Goal: Information Seeking & Learning: Learn about a topic

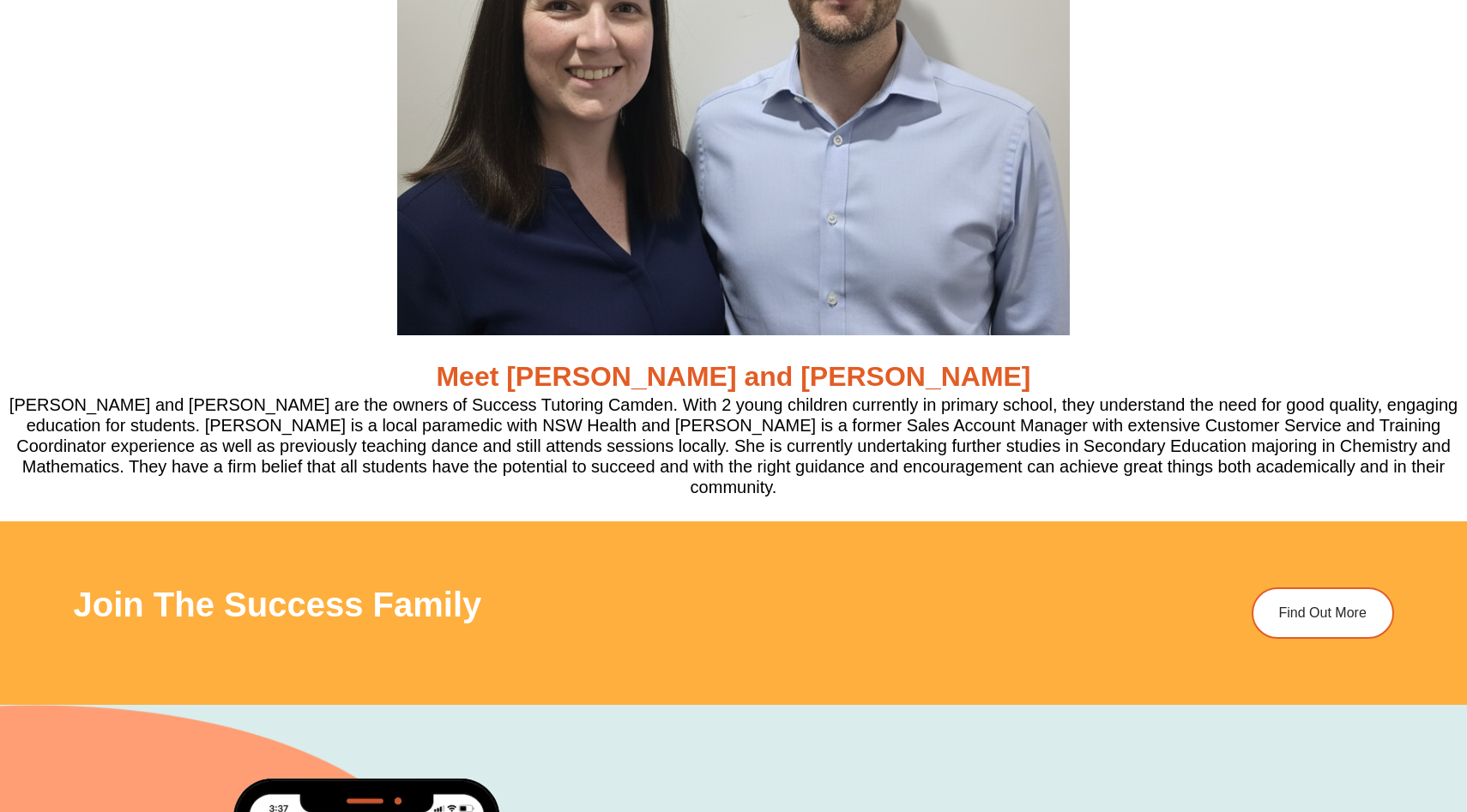
scroll to position [5354, 0]
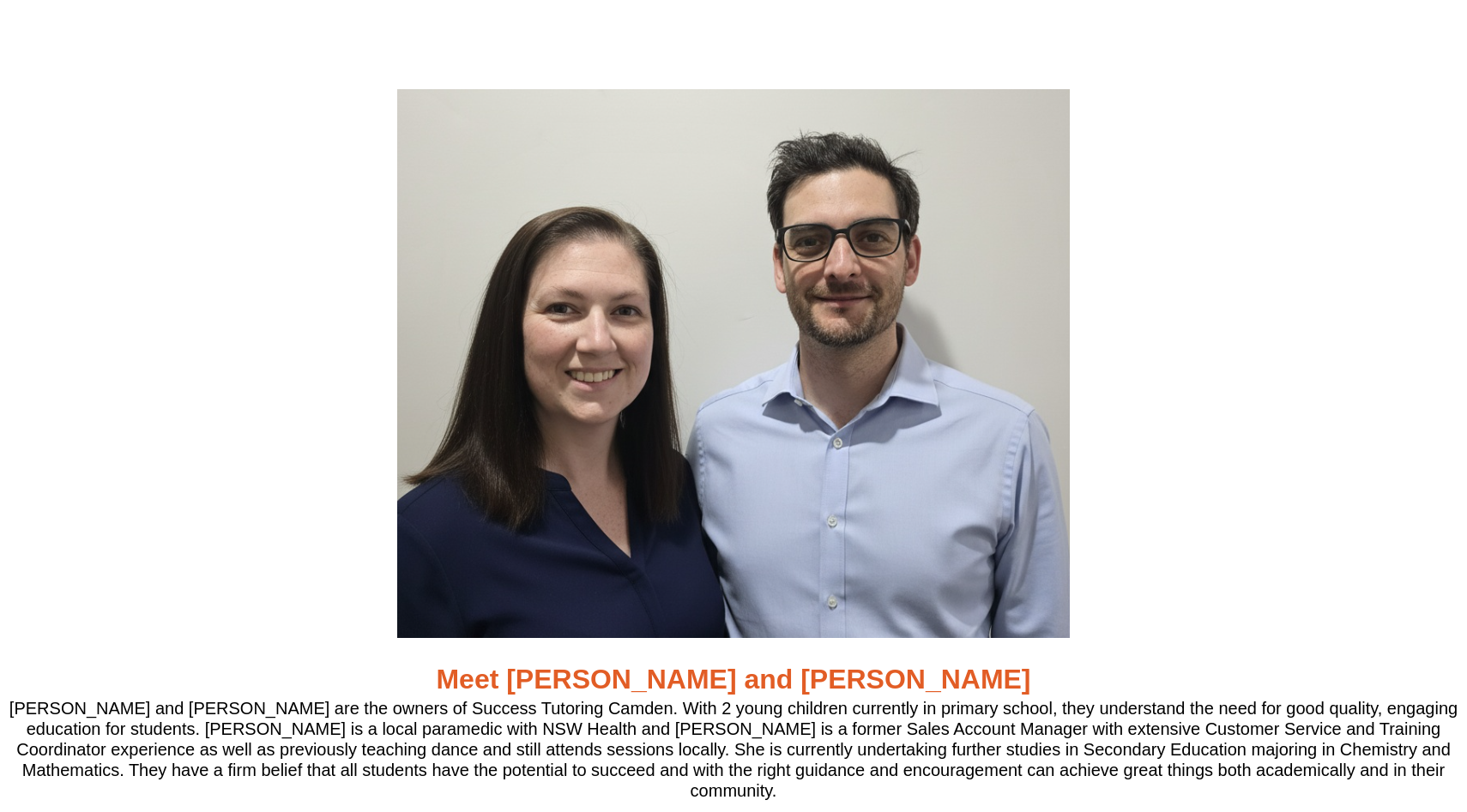
scroll to position [4911, 0]
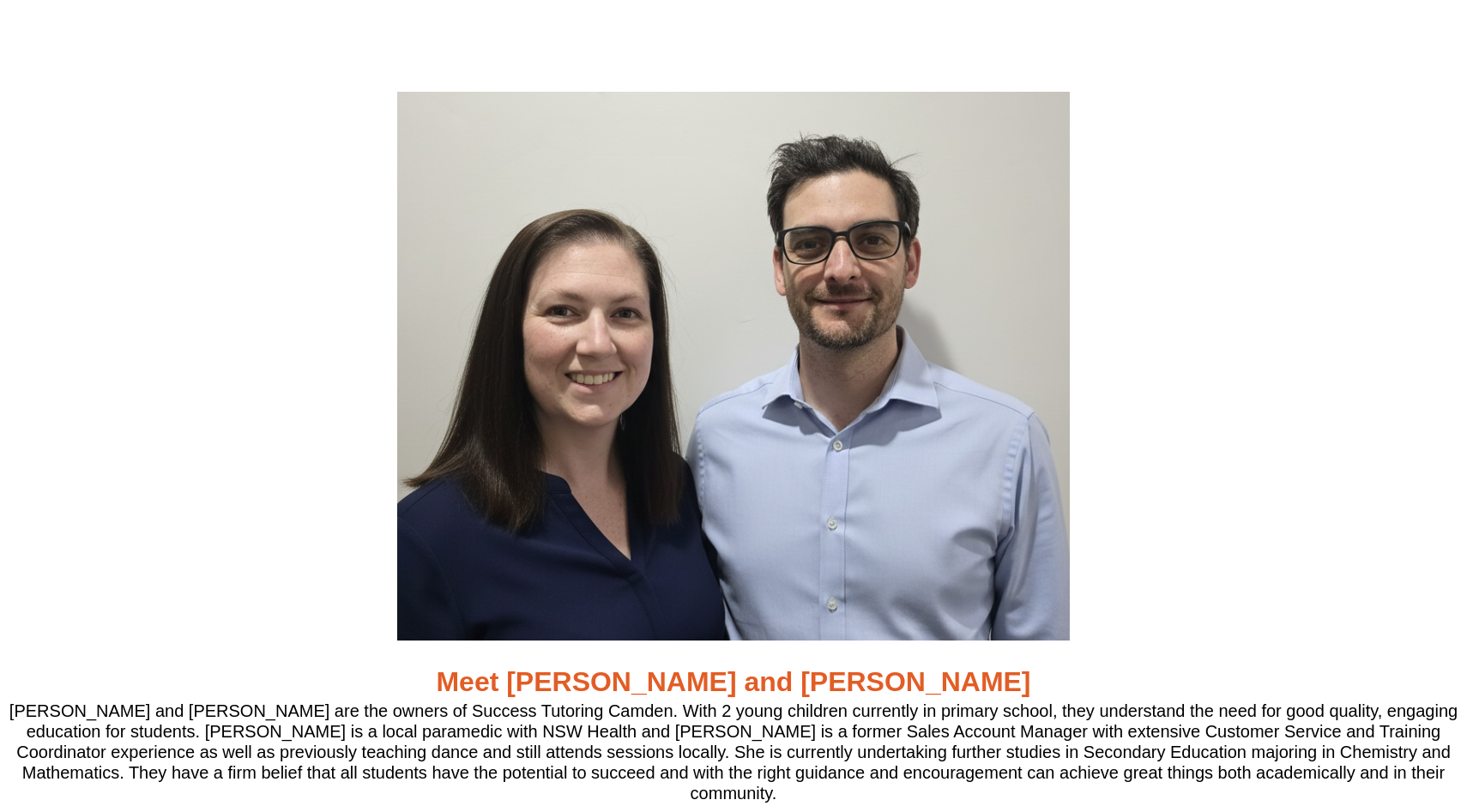
click at [166, 388] on div at bounding box center [733, 365] width 1467 height 549
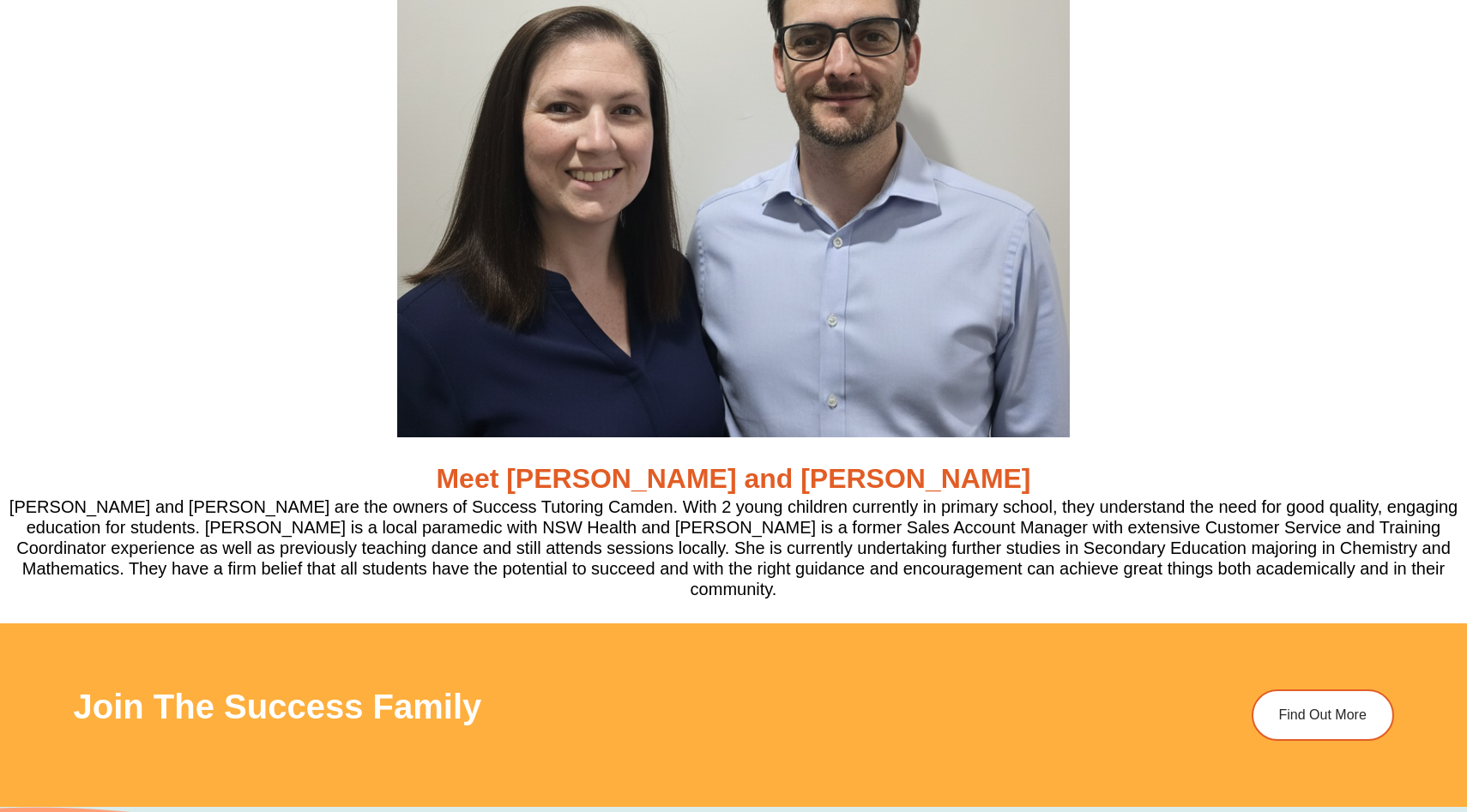
scroll to position [5208, 0]
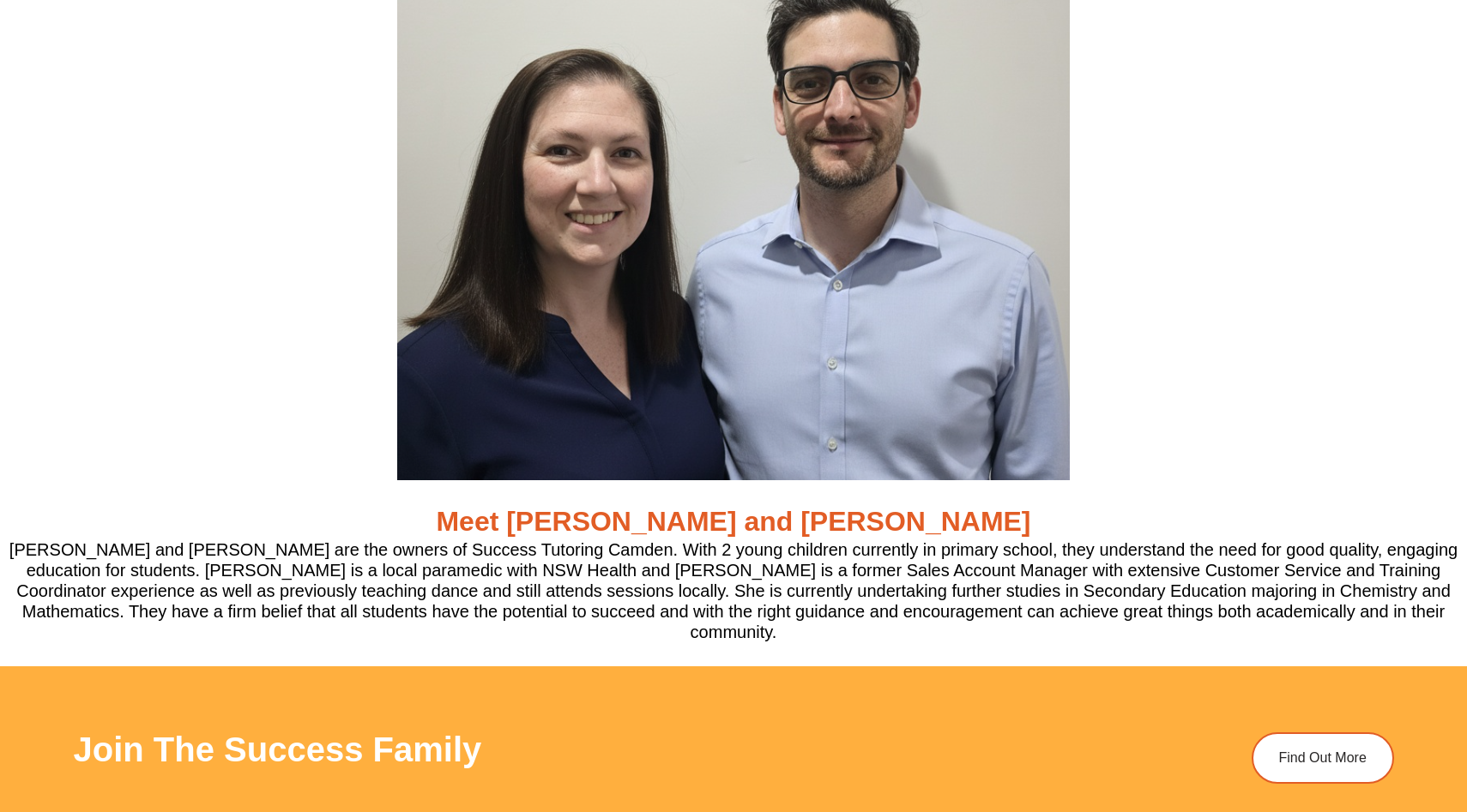
click at [362, 602] on h5 "[PERSON_NAME] and [PERSON_NAME] are the owners of Success Tutoring Camden. With…" at bounding box center [733, 591] width 1467 height 103
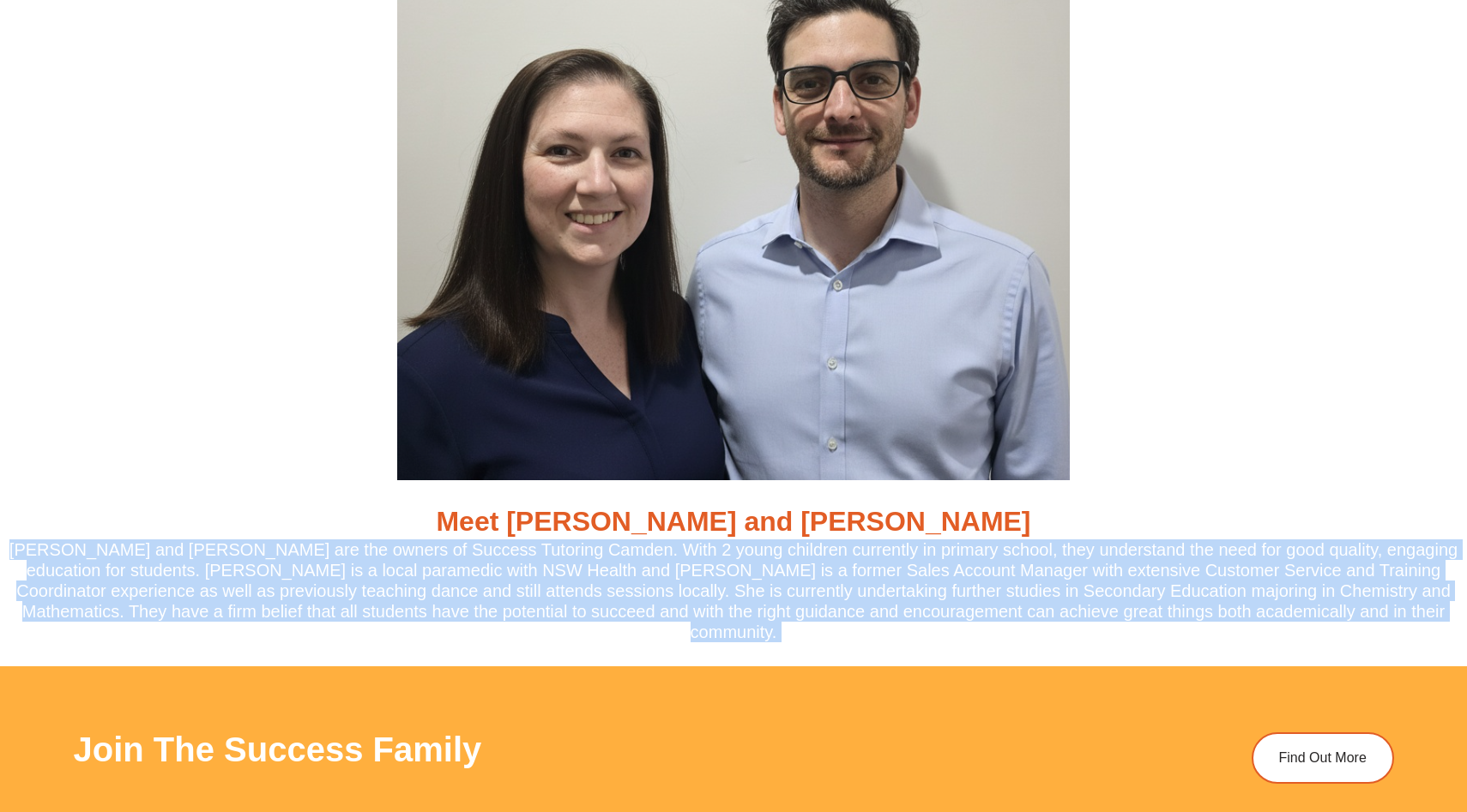
click at [362, 602] on h5 "[PERSON_NAME] and [PERSON_NAME] are the owners of Success Tutoring Camden. With…" at bounding box center [733, 591] width 1467 height 103
click at [426, 602] on h5 "[PERSON_NAME] and [PERSON_NAME] are the owners of Success Tutoring Camden. With…" at bounding box center [733, 591] width 1467 height 103
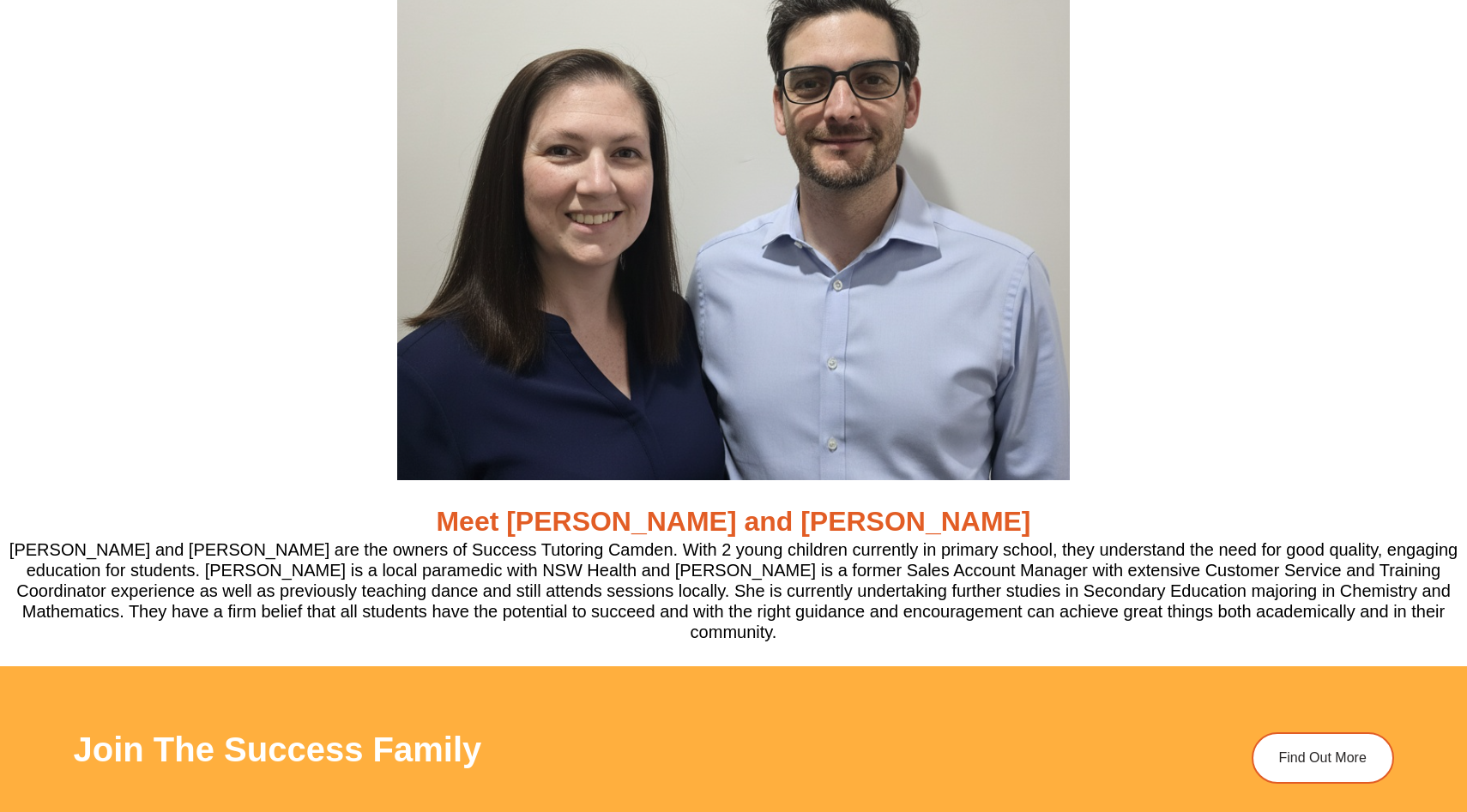
click at [359, 586] on h5 "[PERSON_NAME] and [PERSON_NAME] are the owners of Success Tutoring Camden. With…" at bounding box center [733, 591] width 1467 height 103
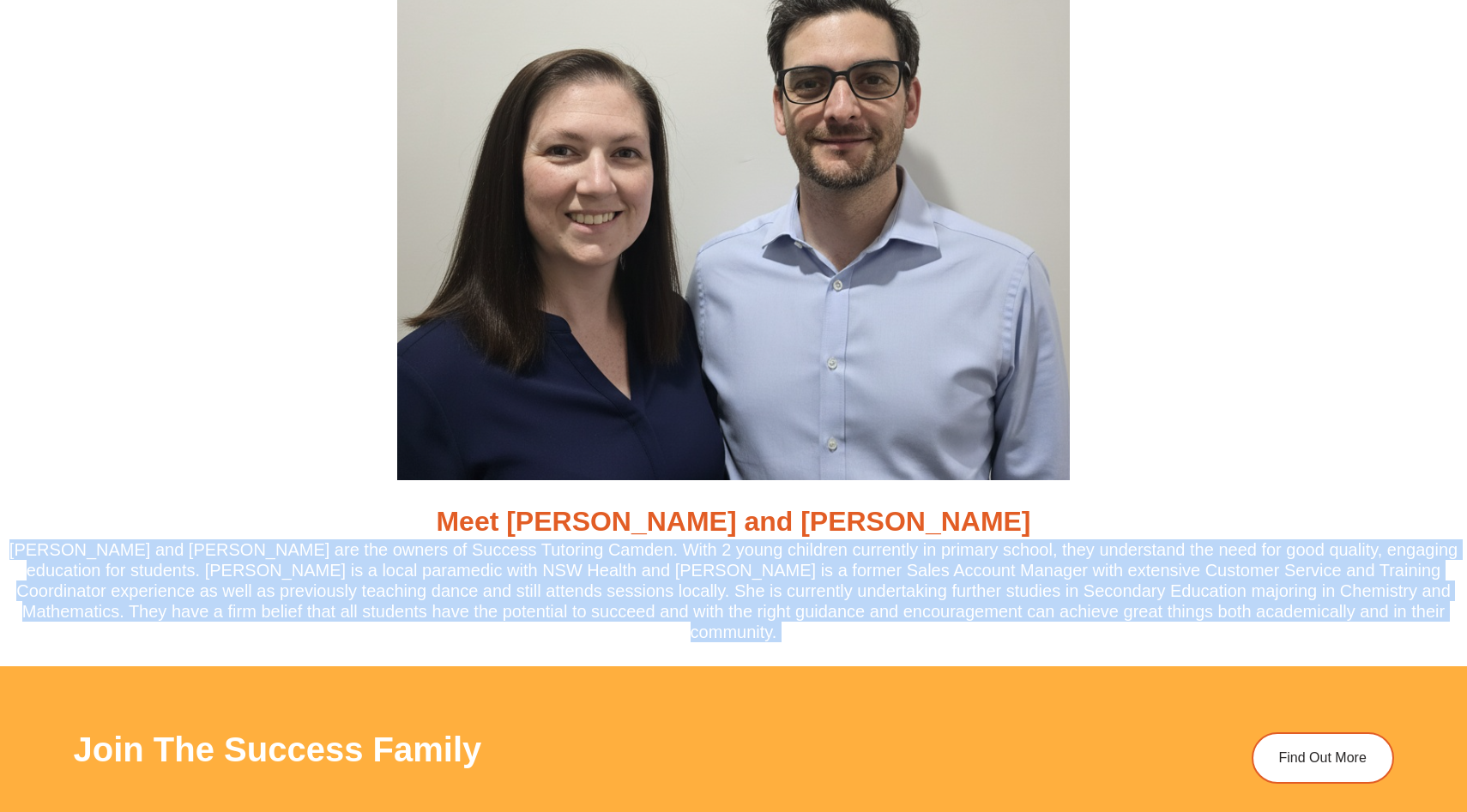
click at [359, 586] on h5 "[PERSON_NAME] and [PERSON_NAME] are the owners of Success Tutoring Camden. With…" at bounding box center [733, 591] width 1467 height 103
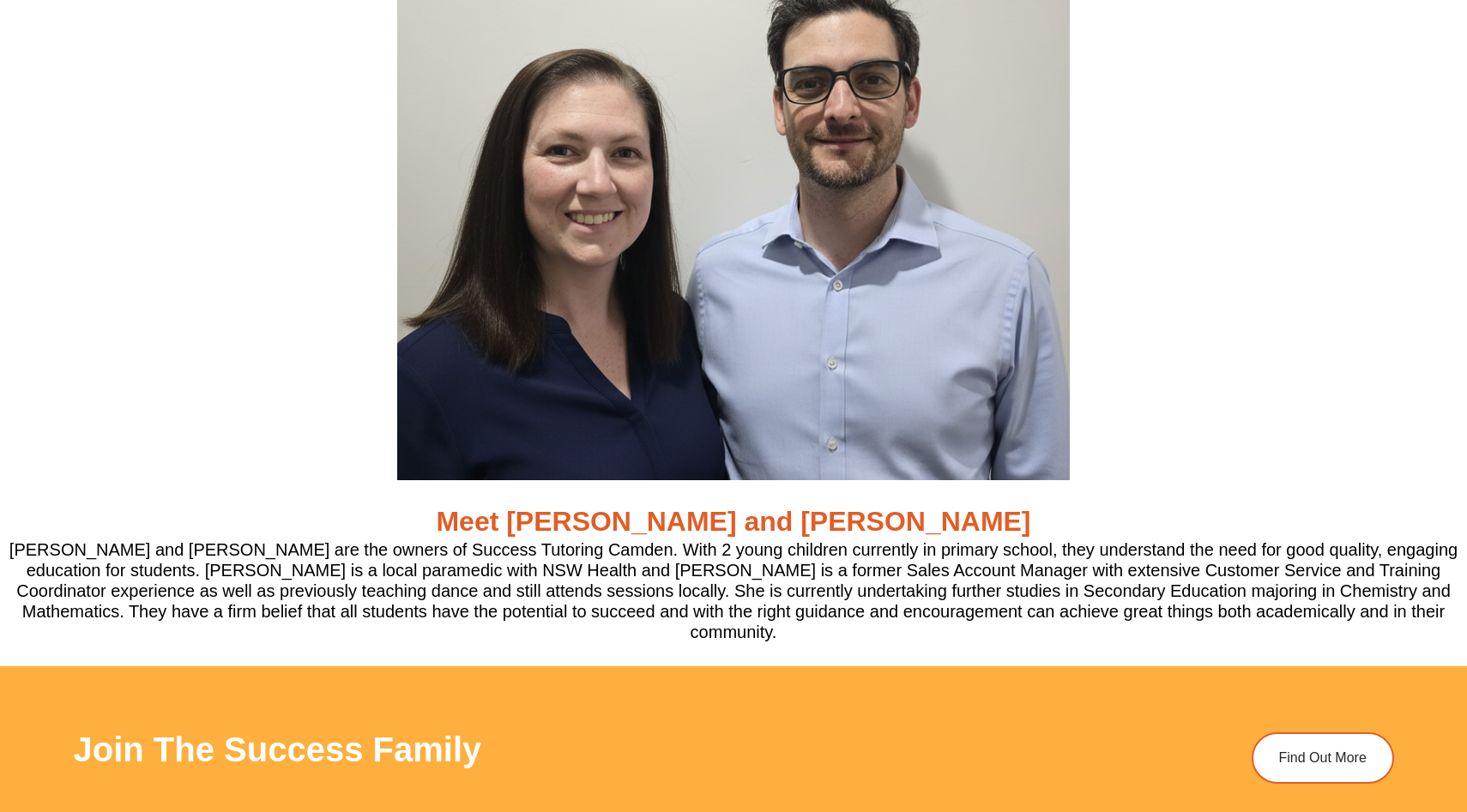
click at [394, 567] on h5 "[PERSON_NAME] and [PERSON_NAME] are the owners of Success Tutoring Camden. With…" at bounding box center [733, 591] width 1467 height 103
click at [394, 551] on h5 "[PERSON_NAME] and [PERSON_NAME] are the owners of Success Tutoring Camden. With…" at bounding box center [733, 591] width 1467 height 103
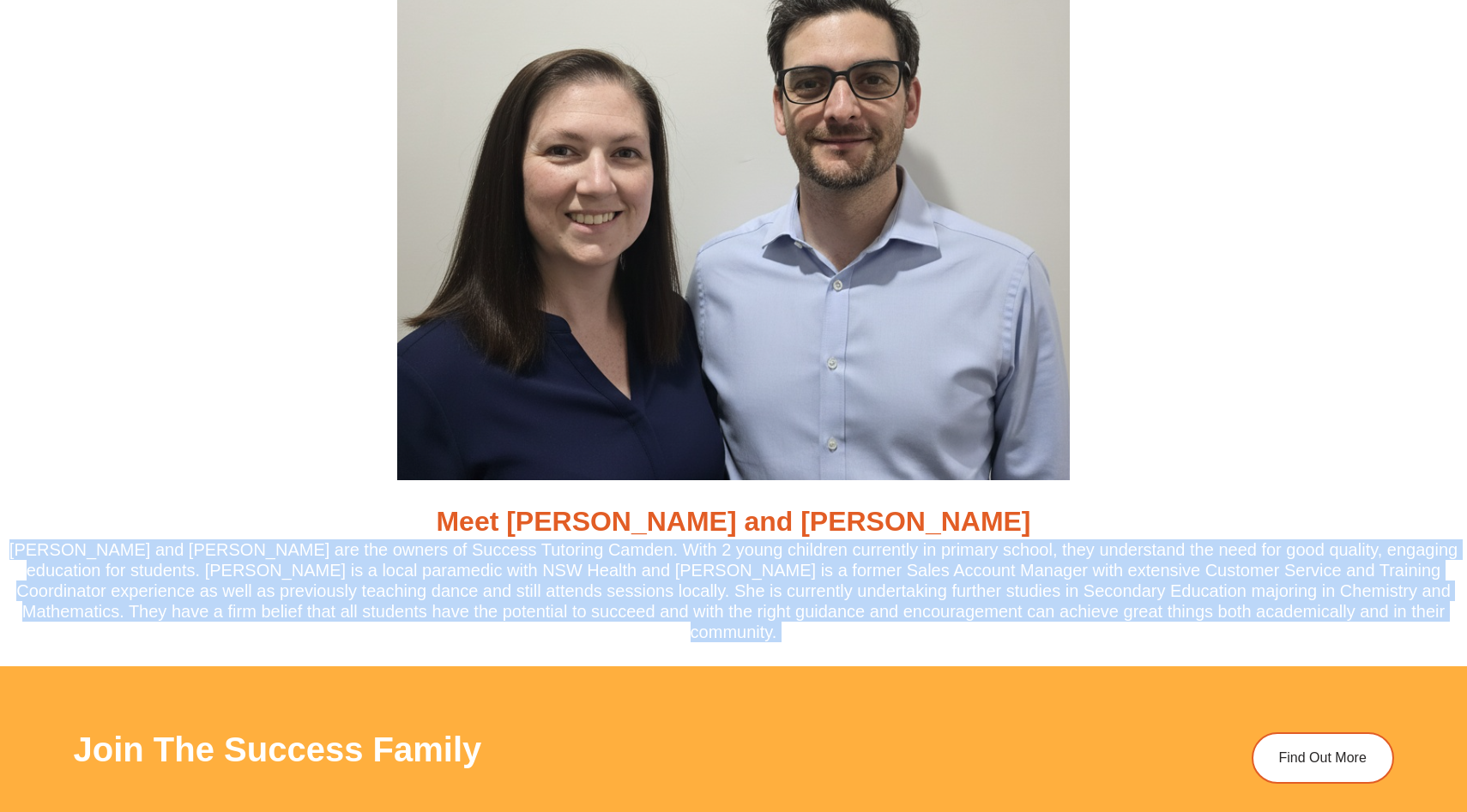
click at [394, 551] on h5 "[PERSON_NAME] and [PERSON_NAME] are the owners of Success Tutoring Camden. With…" at bounding box center [733, 591] width 1467 height 103
click at [474, 551] on h5 "[PERSON_NAME] and [PERSON_NAME] are the owners of Success Tutoring Camden. With…" at bounding box center [733, 591] width 1467 height 103
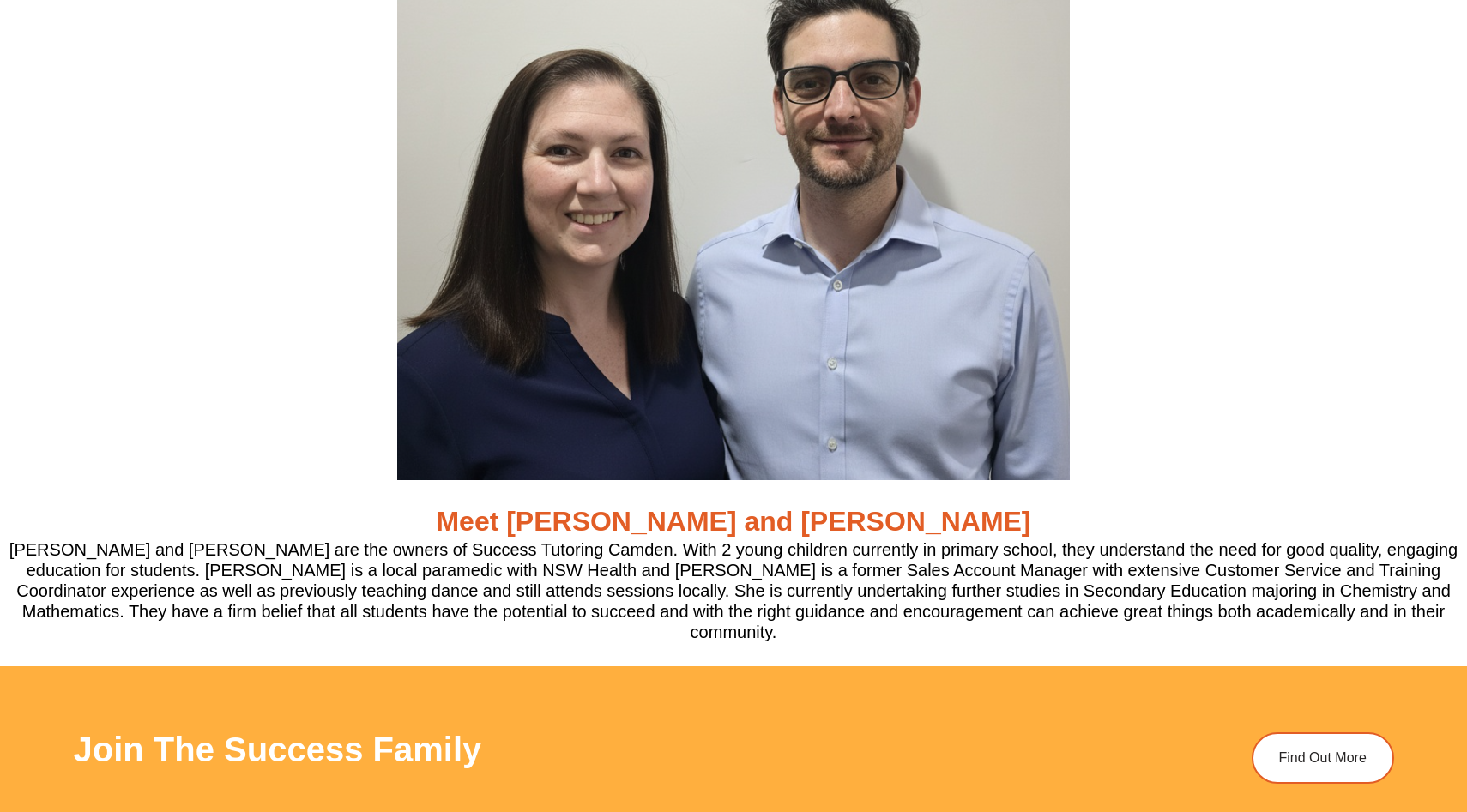
click at [127, 330] on div at bounding box center [733, 205] width 1467 height 549
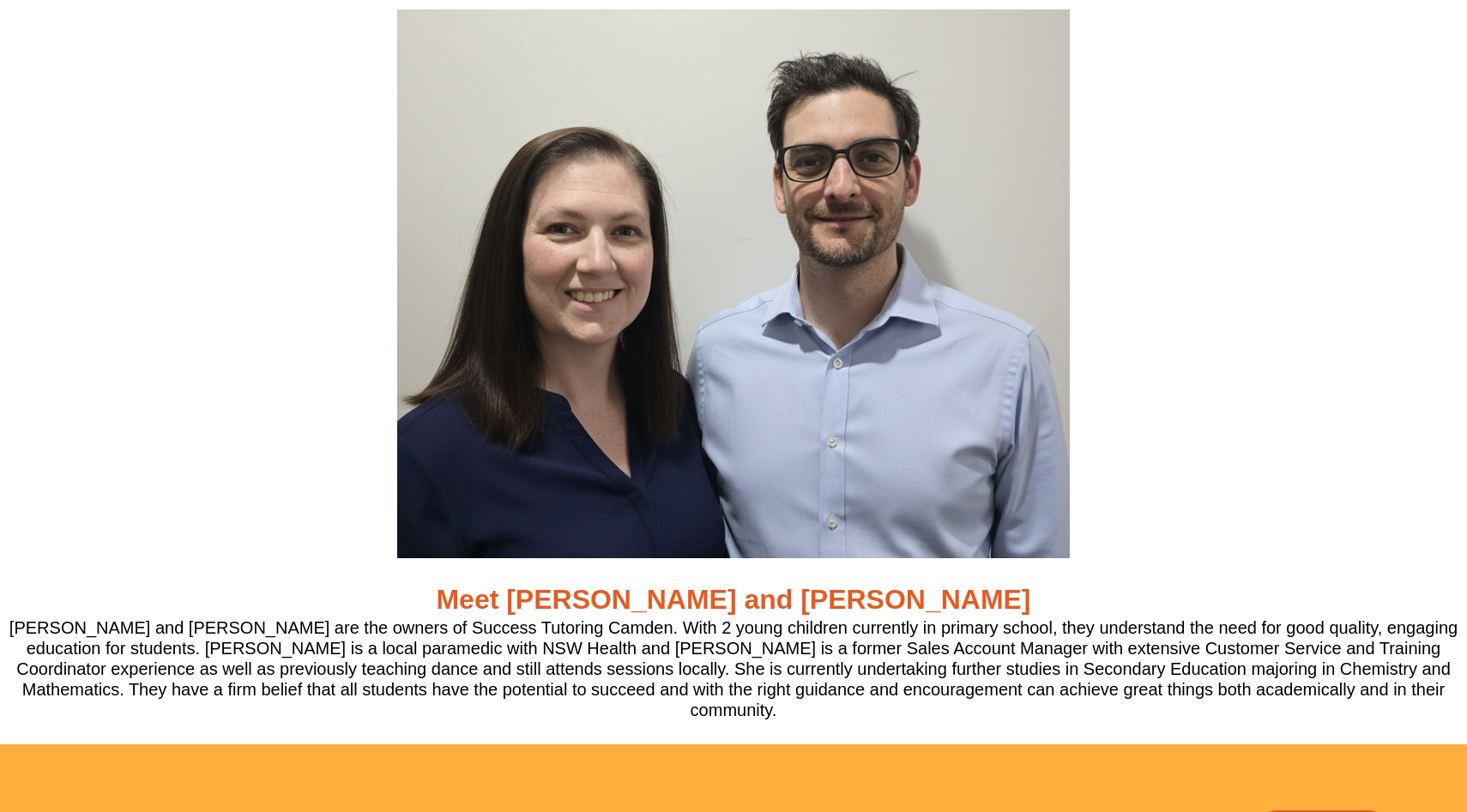
scroll to position [5131, 0]
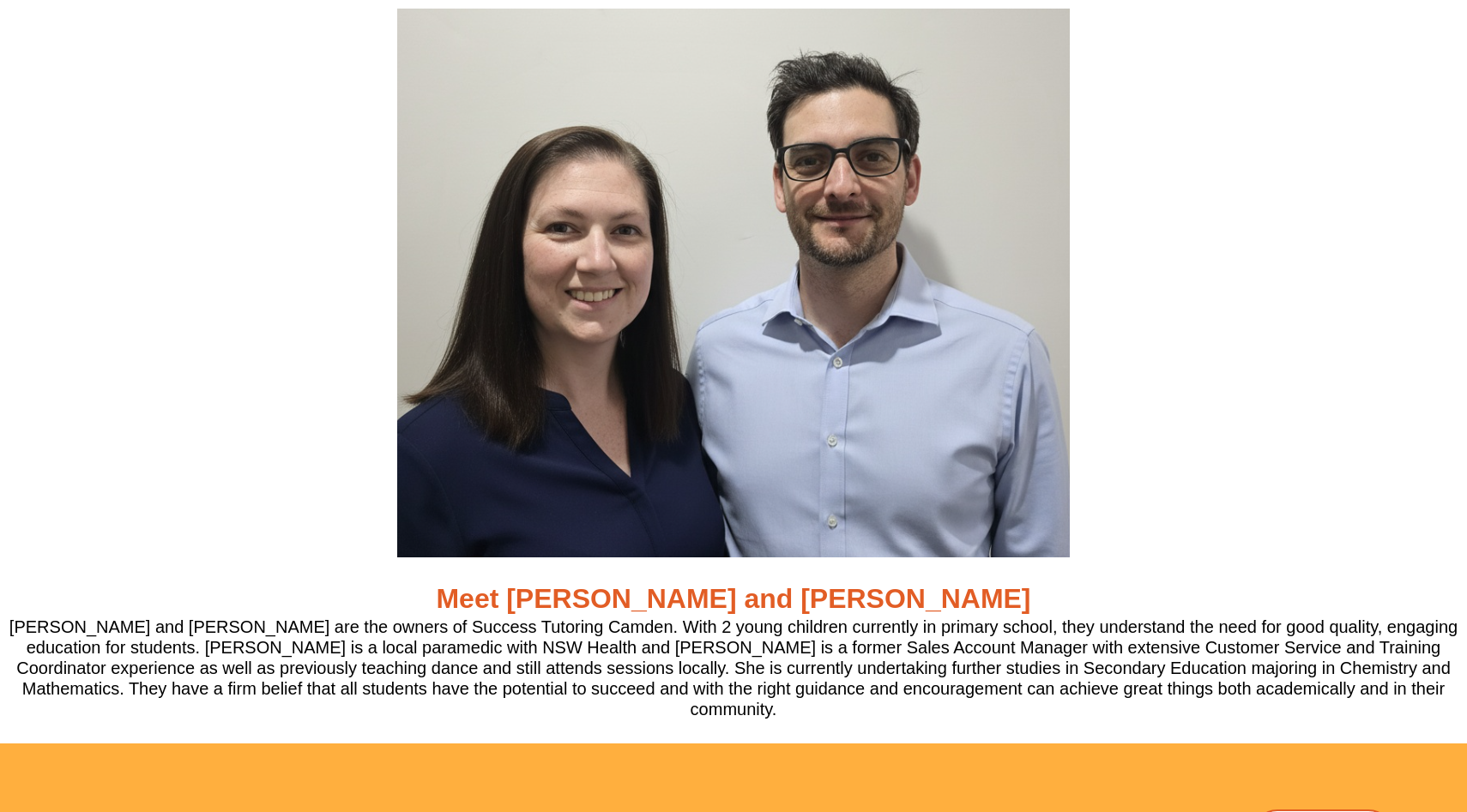
click at [1162, 438] on div at bounding box center [733, 282] width 1467 height 549
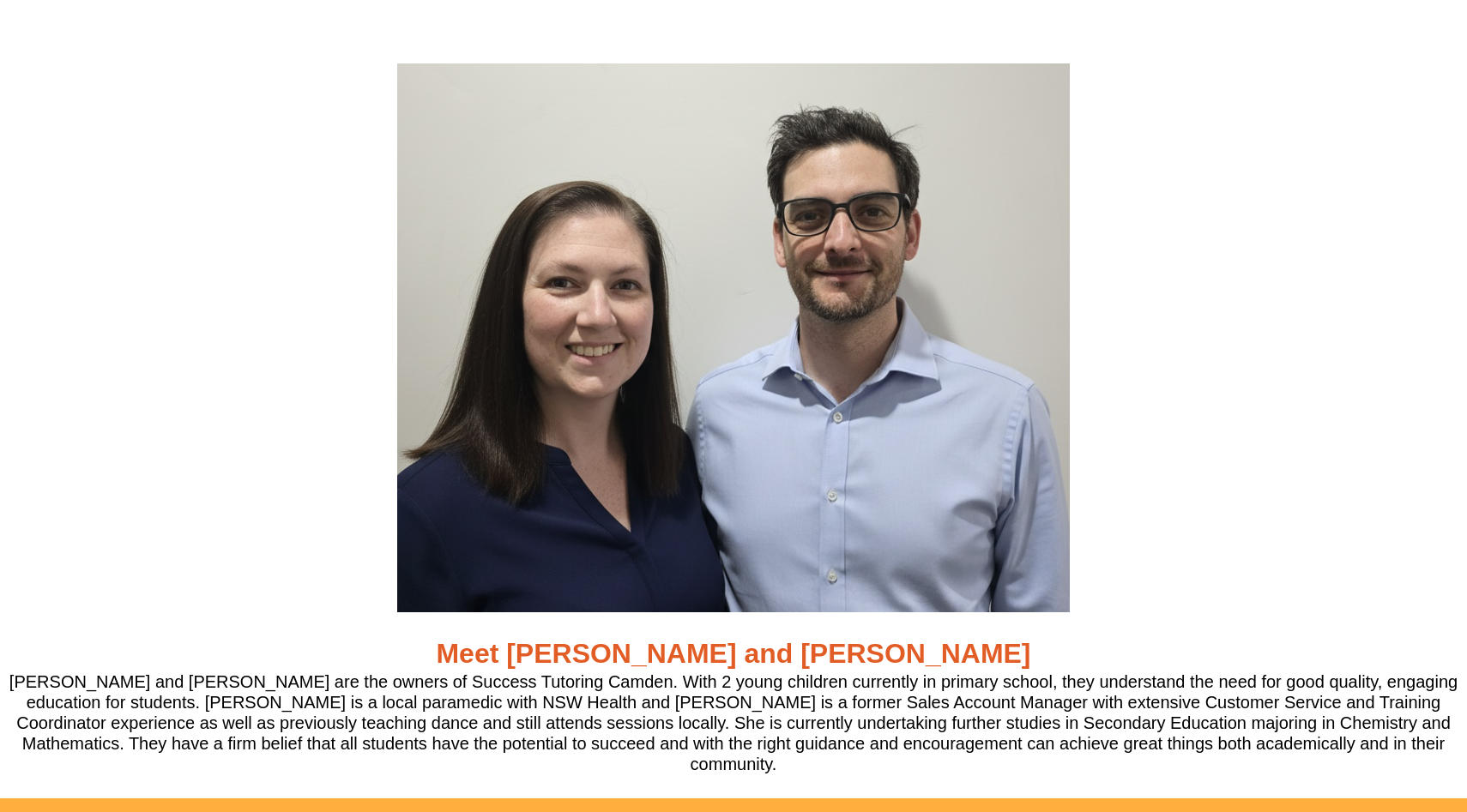
scroll to position [5085, 0]
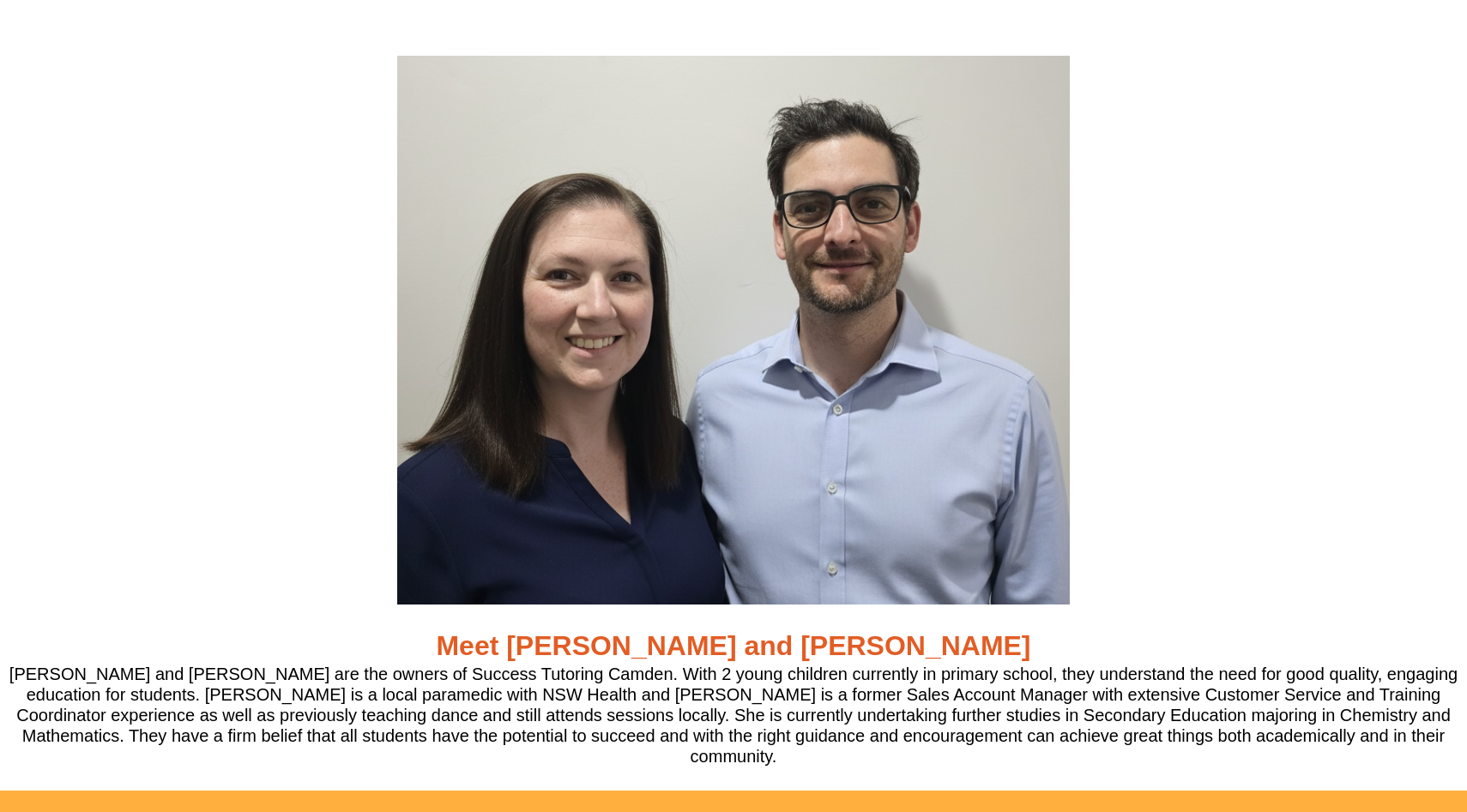
scroll to position [5083, 0]
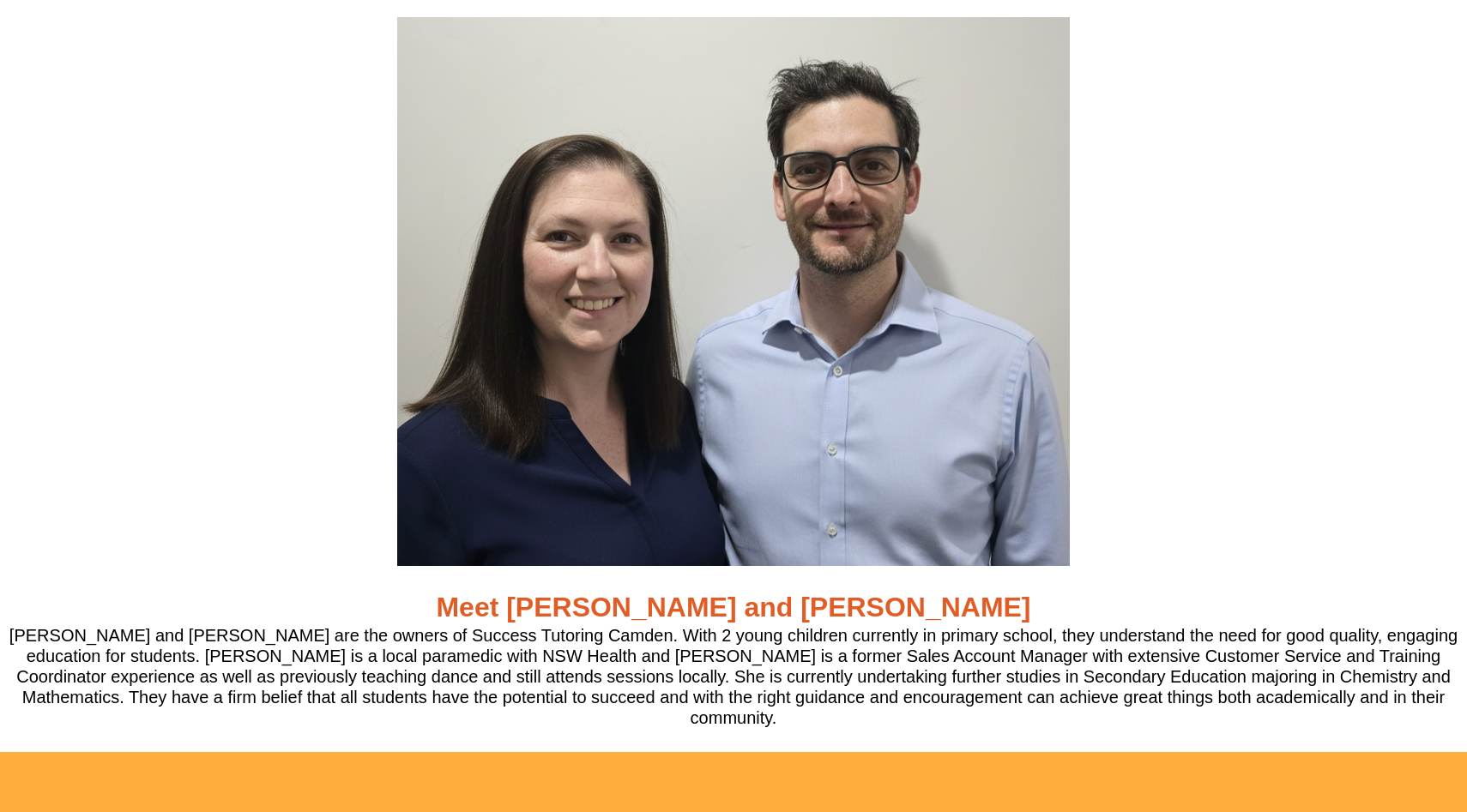
scroll to position [4979, 0]
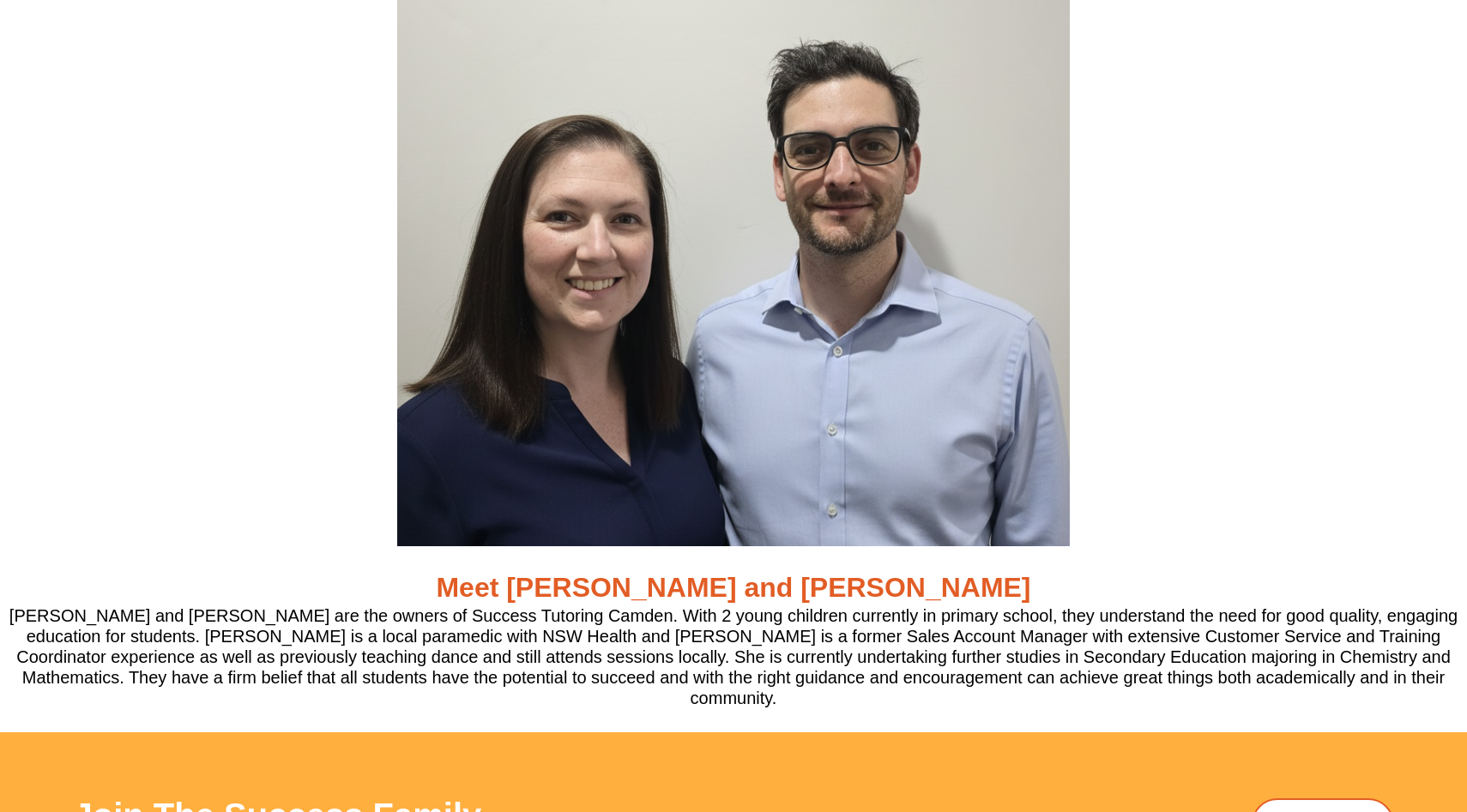
scroll to position [5168, 0]
